Goal: Communication & Community: Answer question/provide support

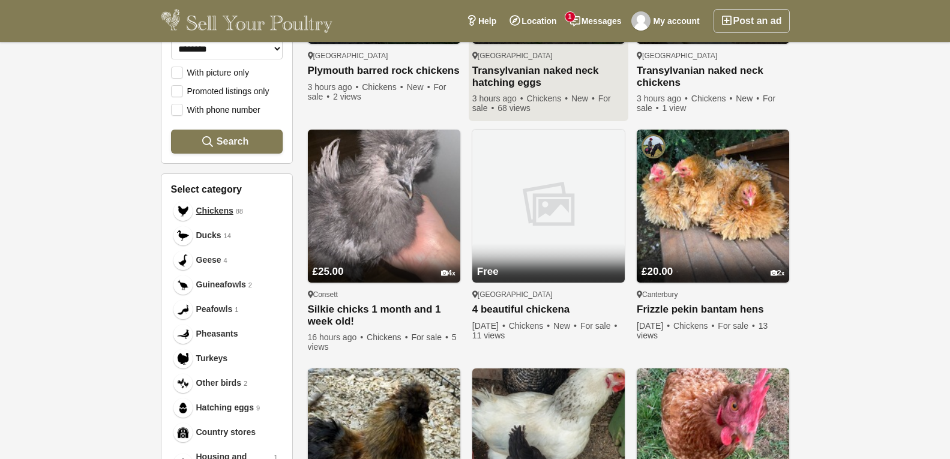
scroll to position [300, 0]
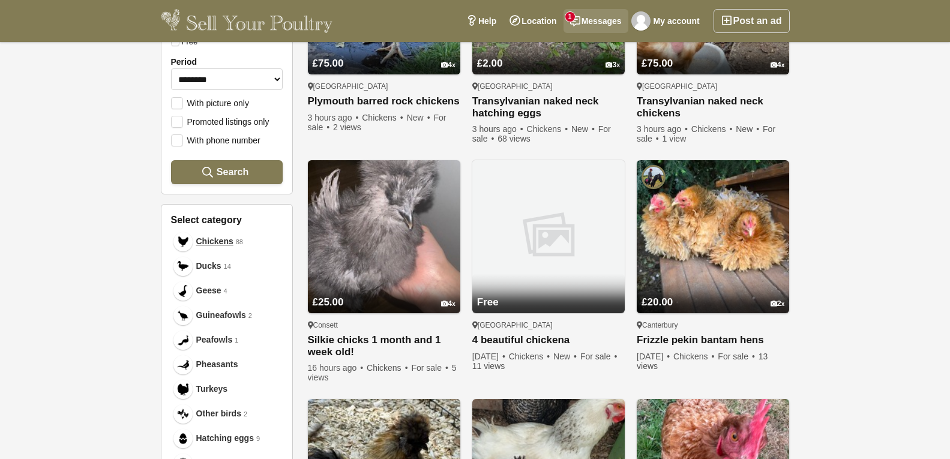
click at [598, 16] on link "Messages 1" at bounding box center [595, 21] width 65 height 24
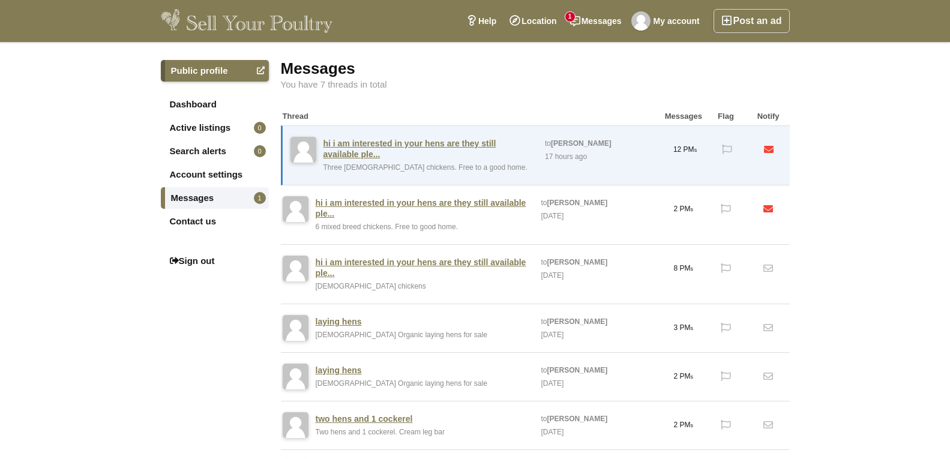
click at [219, 197] on link "Messages 1" at bounding box center [215, 198] width 108 height 22
click at [219, 196] on link "Messages 1" at bounding box center [215, 198] width 108 height 22
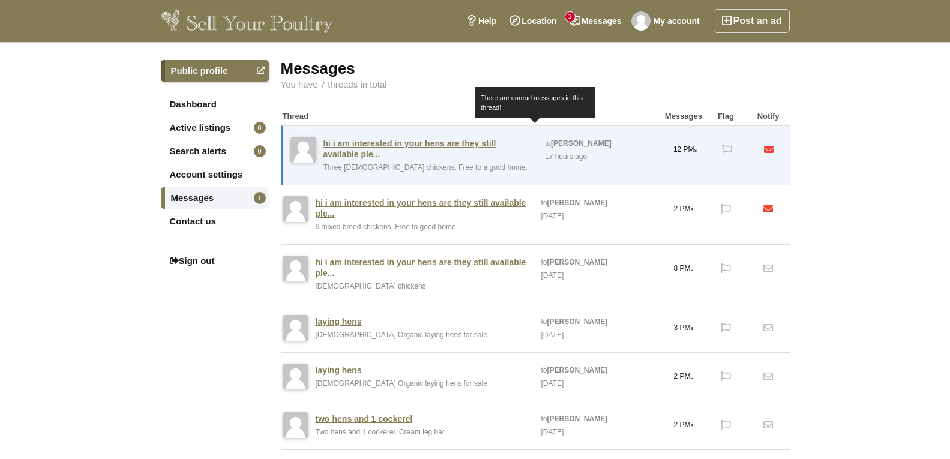
click at [410, 152] on link "hi i am interested in your hens are they still available ple..." at bounding box center [428, 149] width 210 height 22
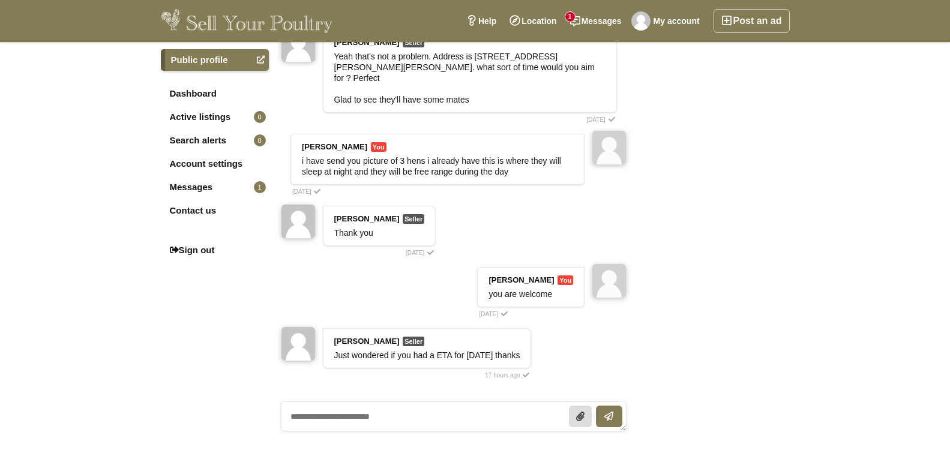
scroll to position [480, 0]
click at [299, 400] on textarea at bounding box center [454, 415] width 346 height 30
type textarea "**********"
click at [611, 410] on icon "submit" at bounding box center [609, 415] width 8 height 10
